Goal: Complete application form: Complete application form

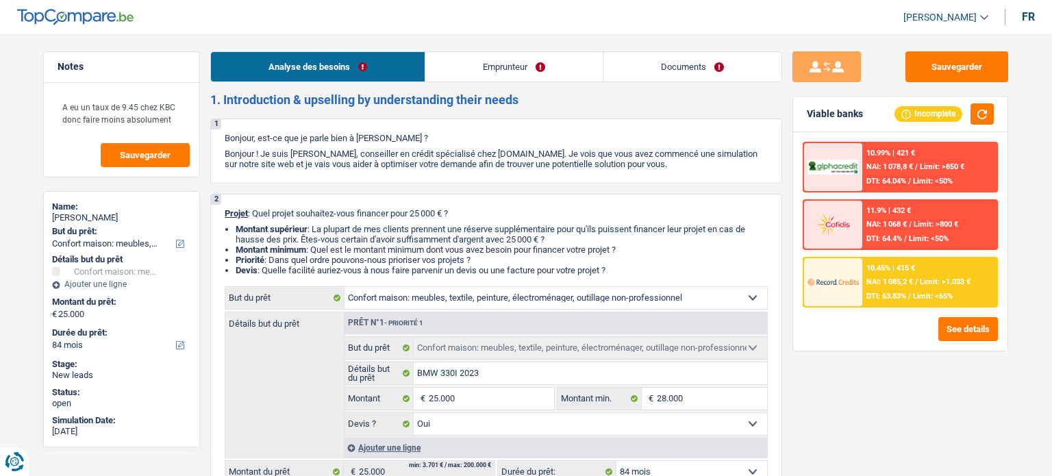
select select "household"
select select "84"
select select "household"
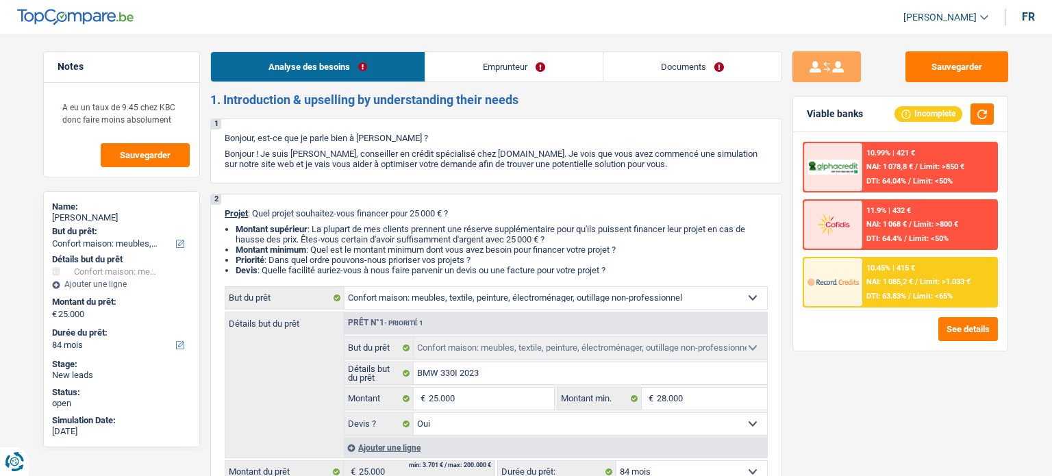
select select "yes"
select select "84"
select select "publicEmployee"
select select "netSalary"
select select "mealVouchers"
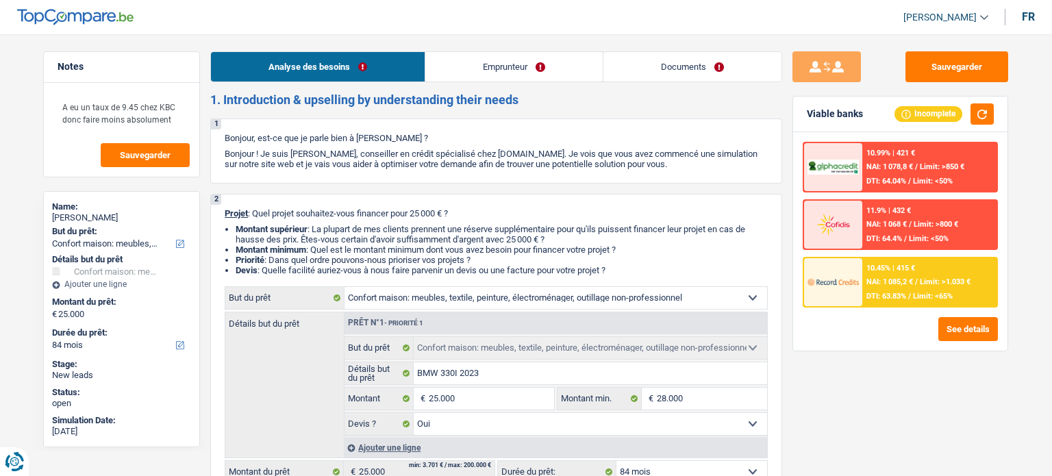
select select "rents"
select select "mortgage"
select select "360"
select select "household"
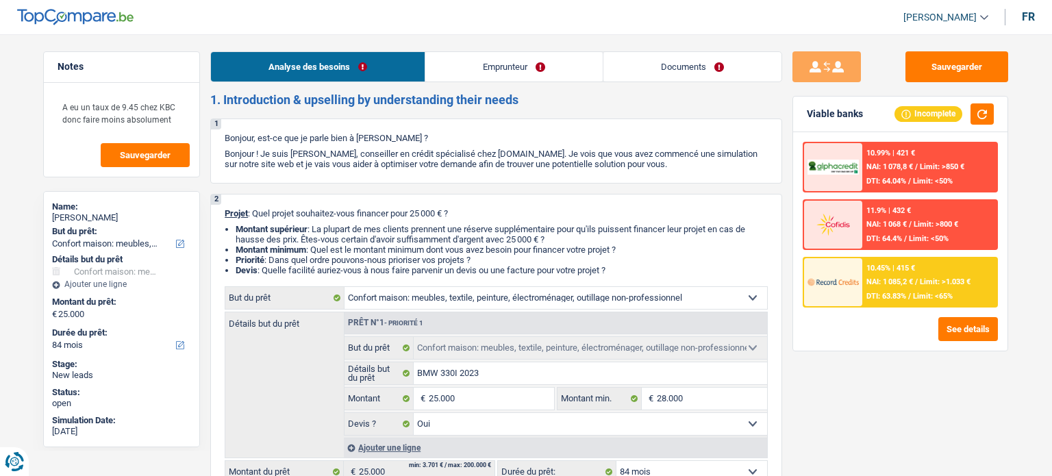
select select "yes"
select select "84"
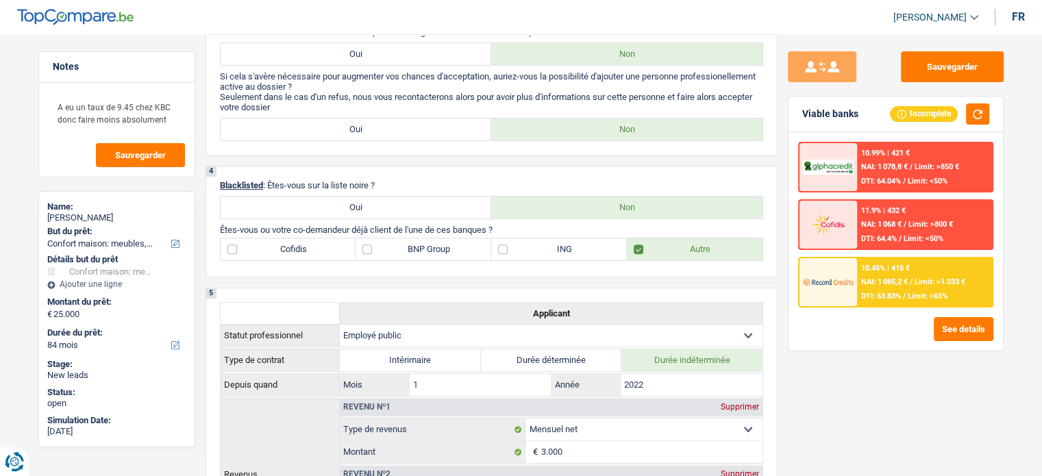
scroll to position [518, 0]
